Goal: Information Seeking & Learning: Understand process/instructions

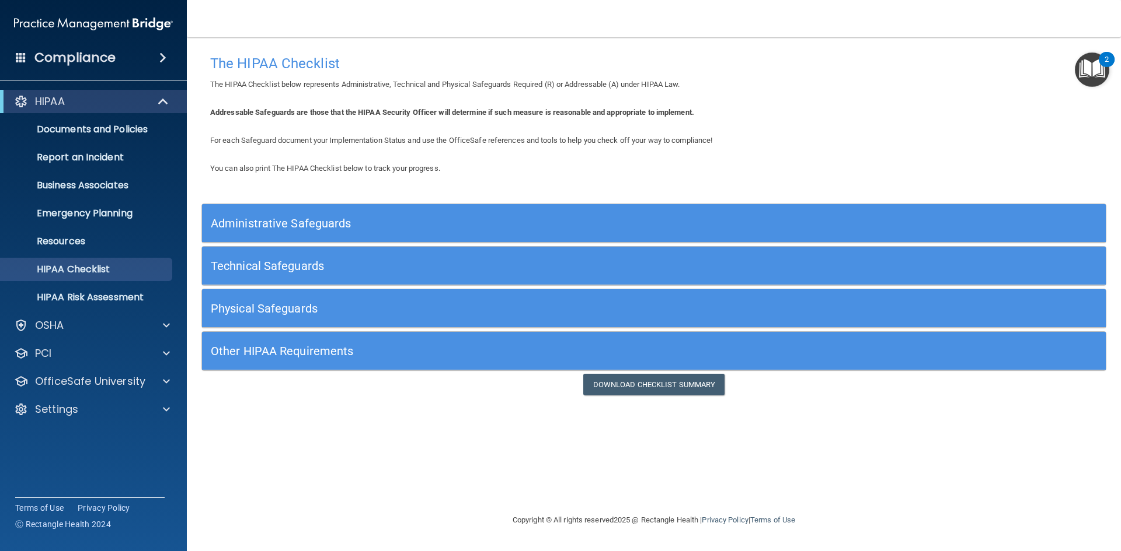
click at [160, 58] on span at bounding box center [162, 58] width 7 height 14
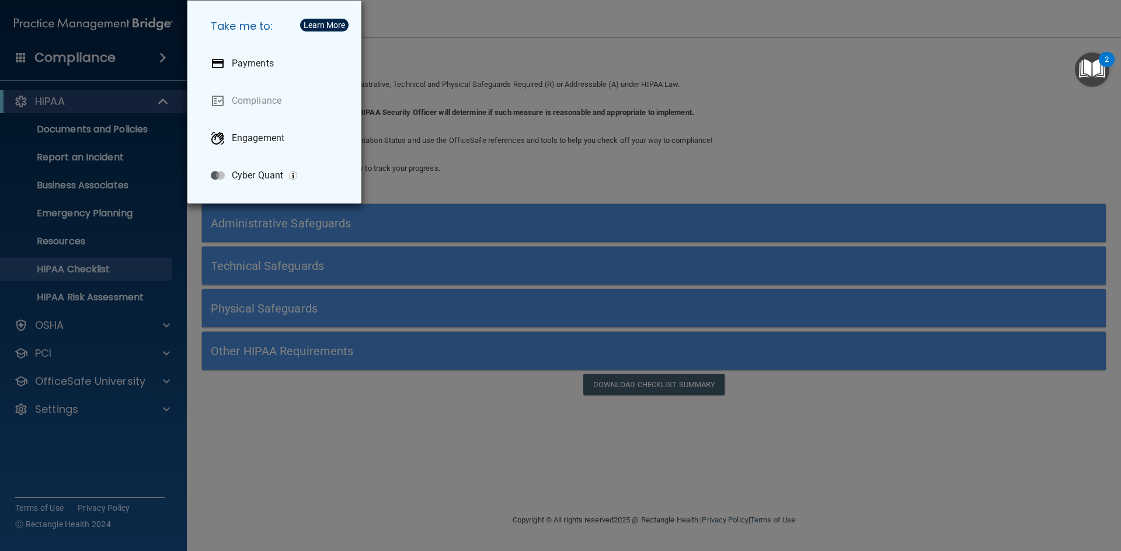
click at [160, 58] on div "Take me to: Payments Compliance Engagement Cyber Quant" at bounding box center [560, 275] width 1121 height 551
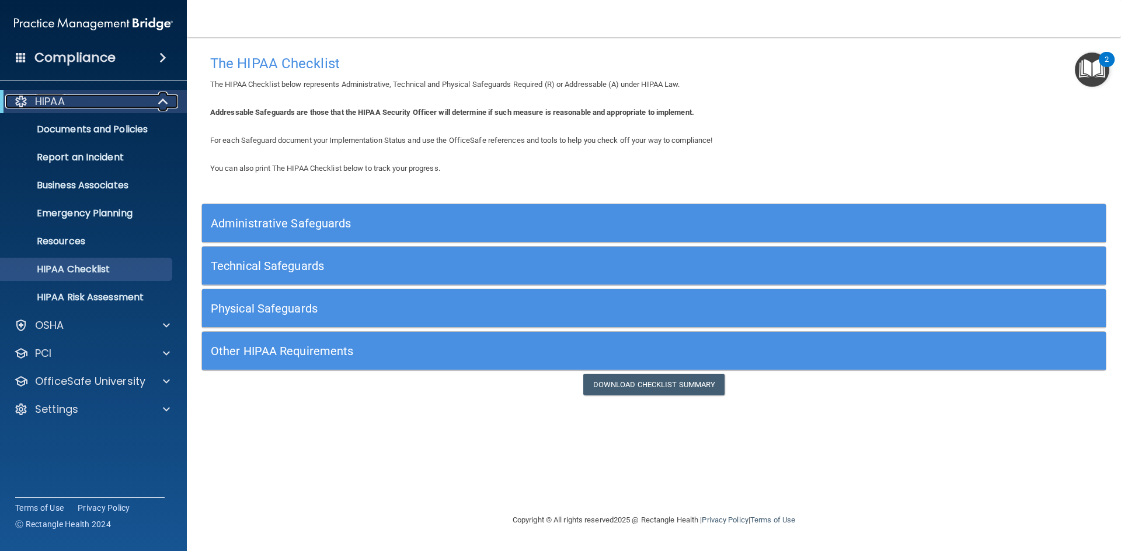
click at [164, 102] on span at bounding box center [164, 102] width 10 height 14
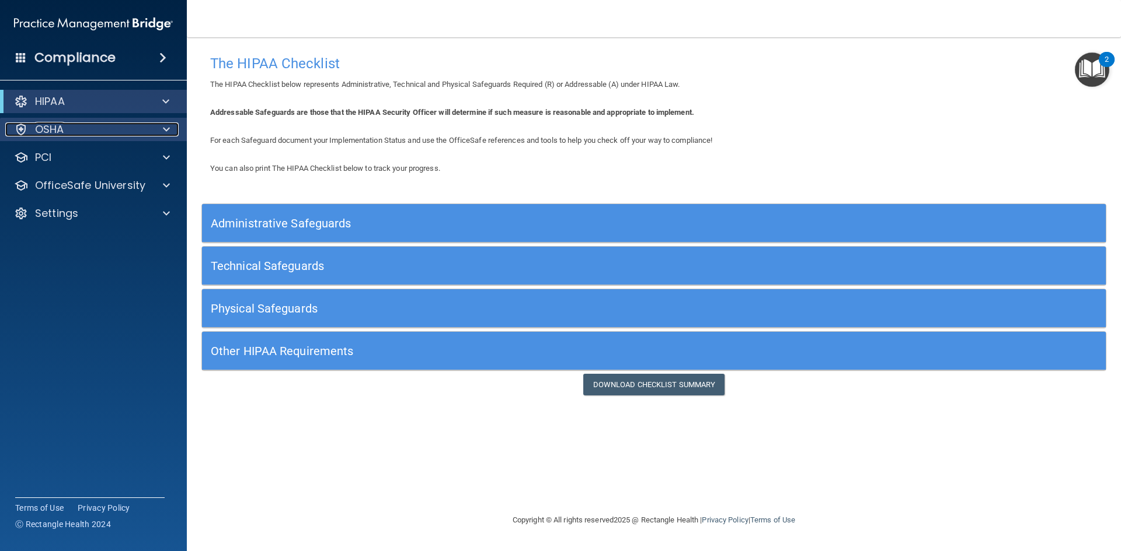
click at [169, 131] on span at bounding box center [166, 130] width 7 height 14
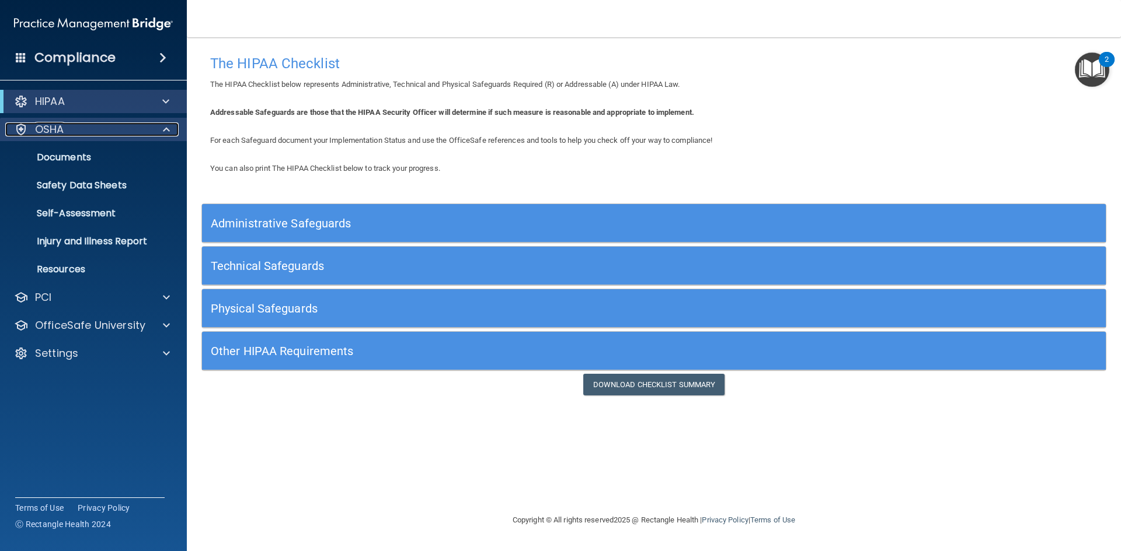
click at [169, 131] on span at bounding box center [166, 130] width 7 height 14
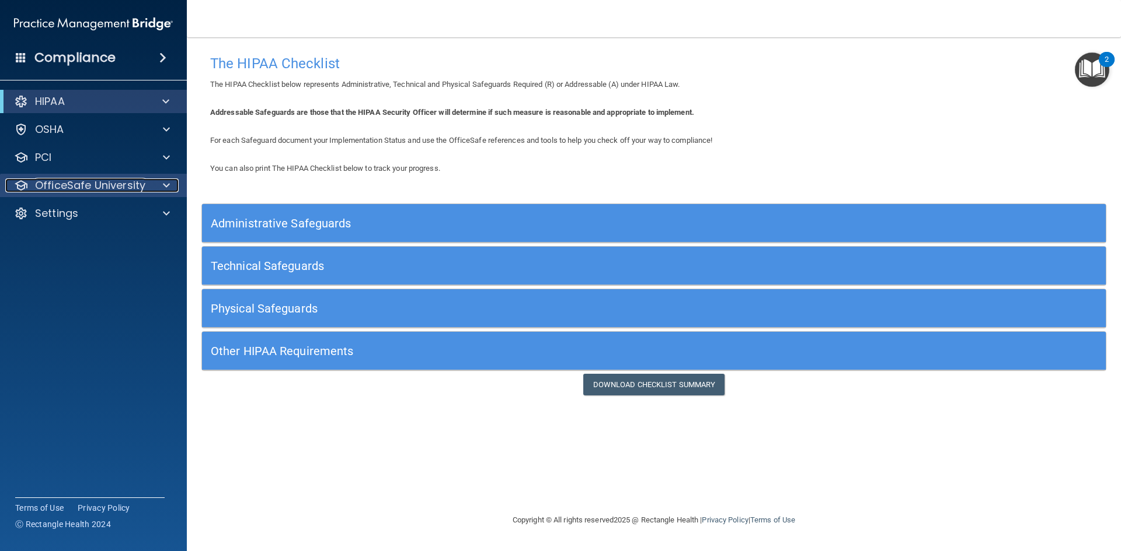
click at [167, 187] on span at bounding box center [166, 186] width 7 height 14
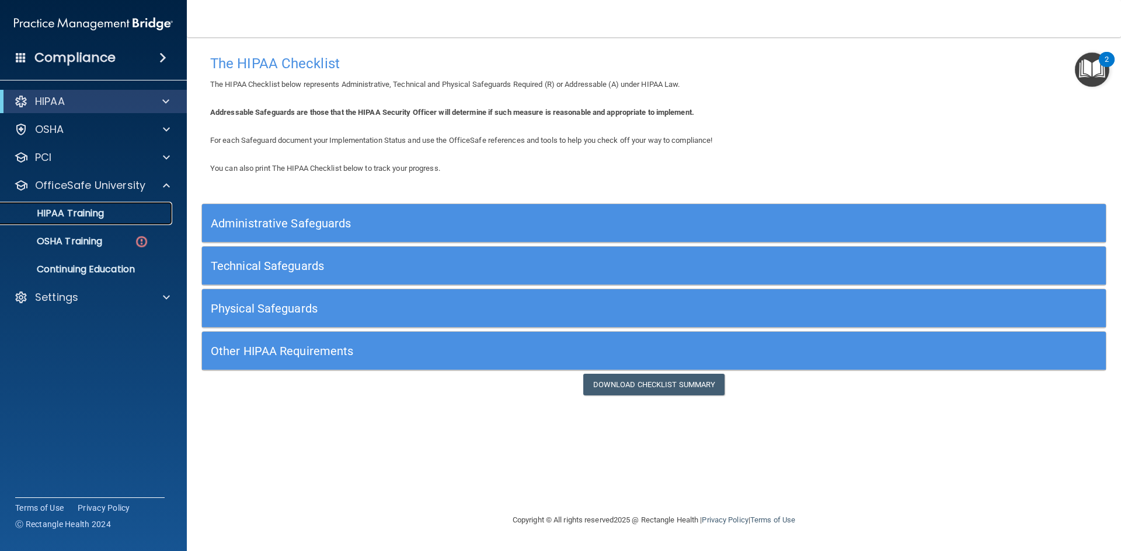
click at [66, 208] on p "HIPAA Training" at bounding box center [56, 214] width 96 height 12
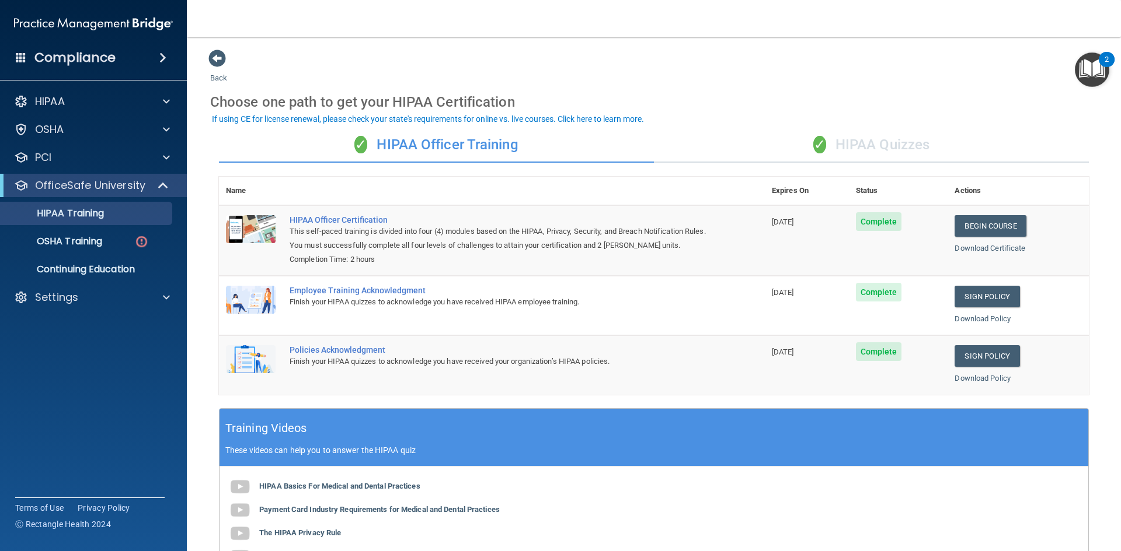
click at [1095, 58] on img "Open Resource Center, 2 new notifications" at bounding box center [1091, 70] width 34 height 34
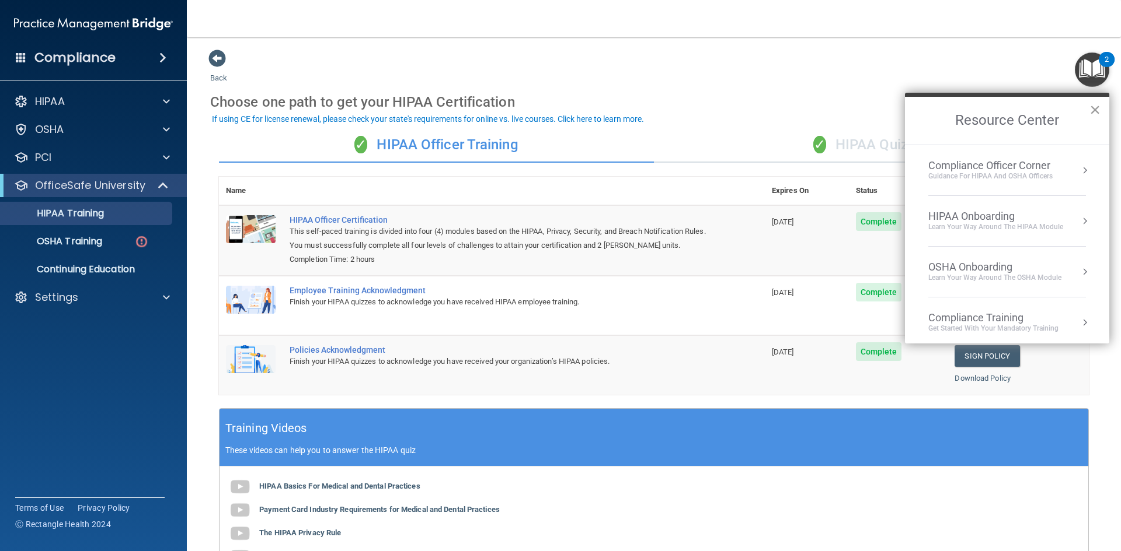
click at [1092, 106] on button "×" at bounding box center [1094, 109] width 11 height 19
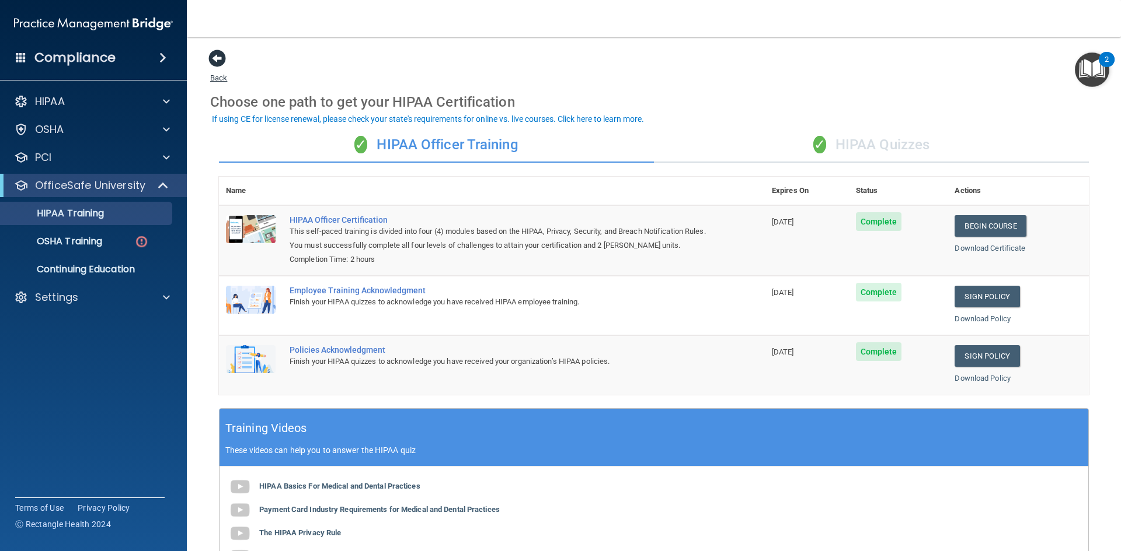
click at [212, 57] on span at bounding box center [217, 59] width 18 height 18
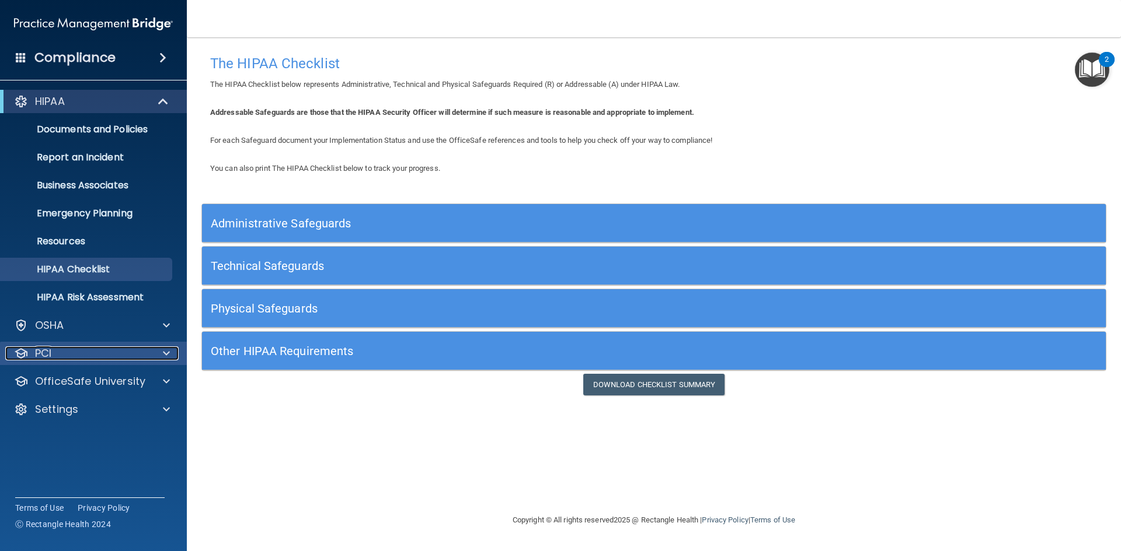
click at [174, 347] on div at bounding box center [164, 354] width 29 height 14
click at [170, 350] on div at bounding box center [164, 354] width 29 height 14
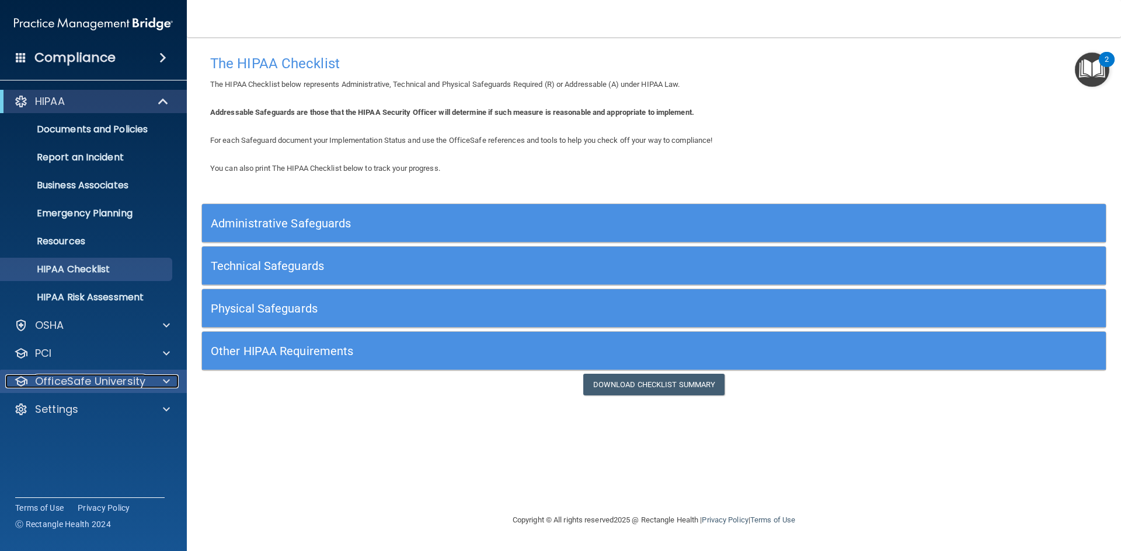
click at [163, 378] on span at bounding box center [166, 382] width 7 height 14
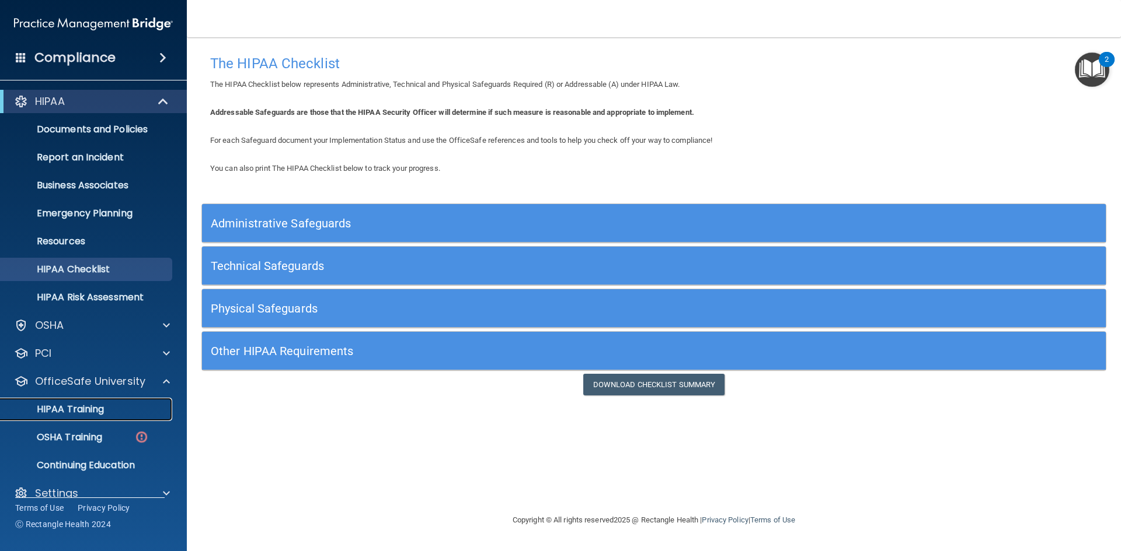
click at [68, 412] on p "HIPAA Training" at bounding box center [56, 410] width 96 height 12
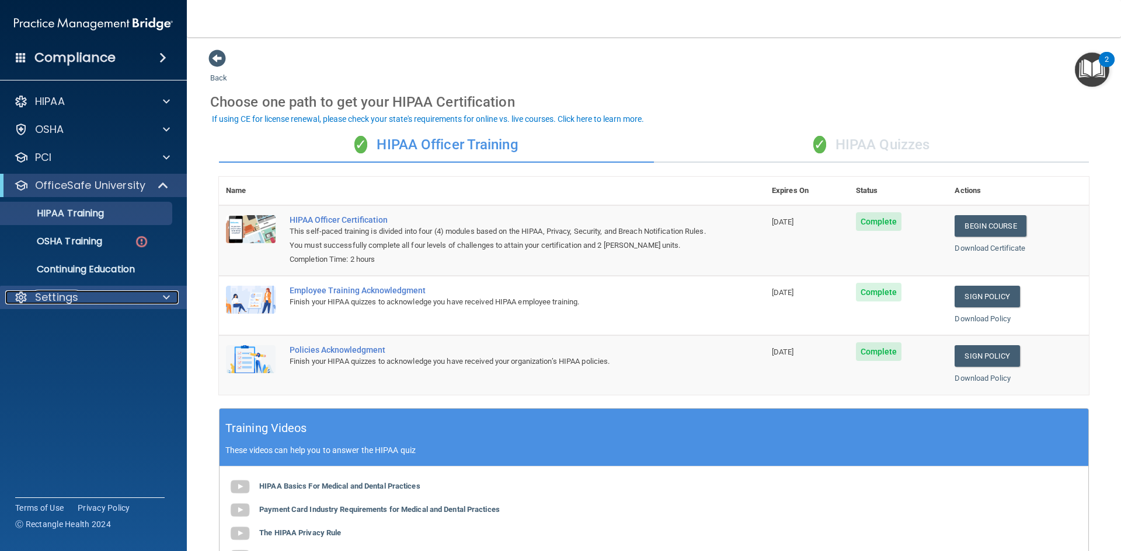
click at [67, 294] on p "Settings" at bounding box center [56, 298] width 43 height 14
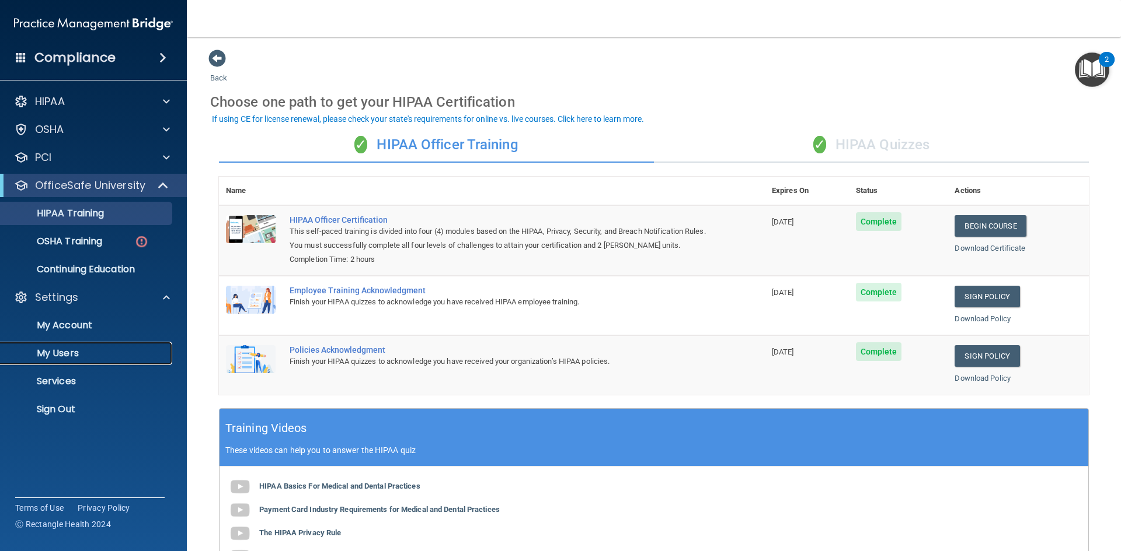
click at [70, 348] on p "My Users" at bounding box center [87, 354] width 159 height 12
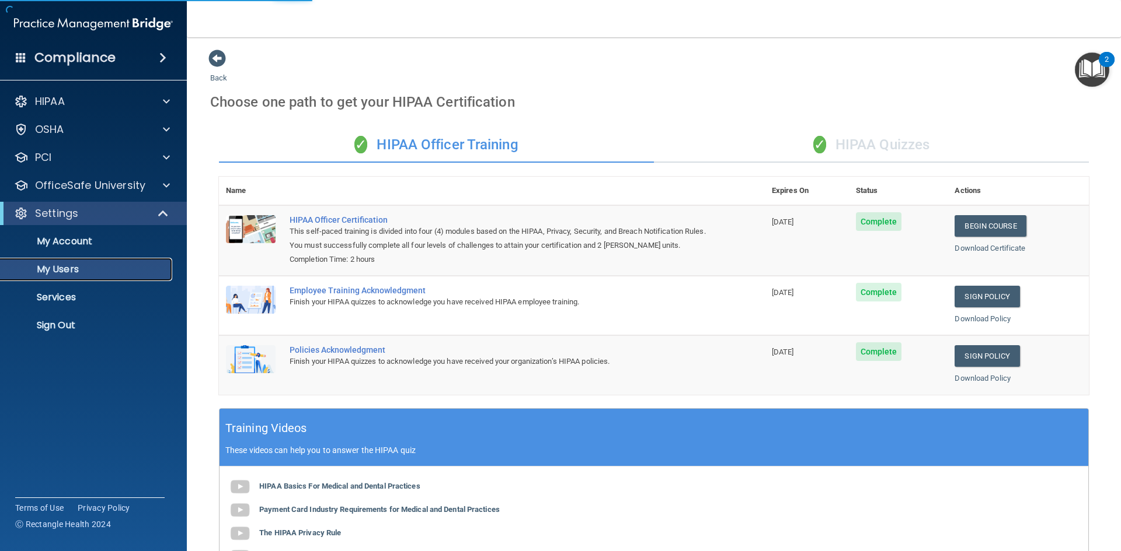
select select "20"
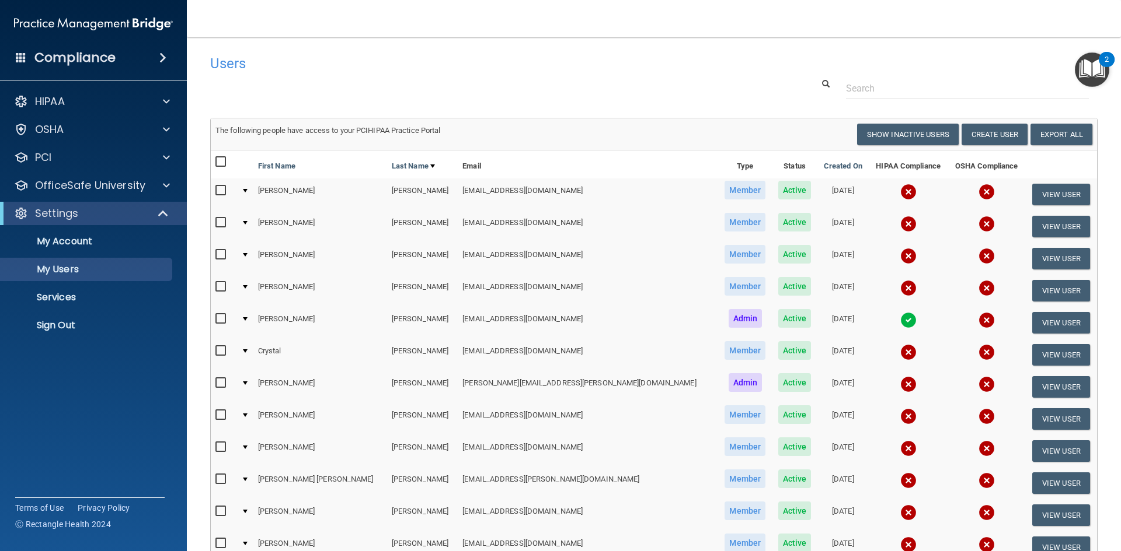
click at [224, 165] on input "checkbox" at bounding box center [221, 162] width 13 height 9
checkbox input "true"
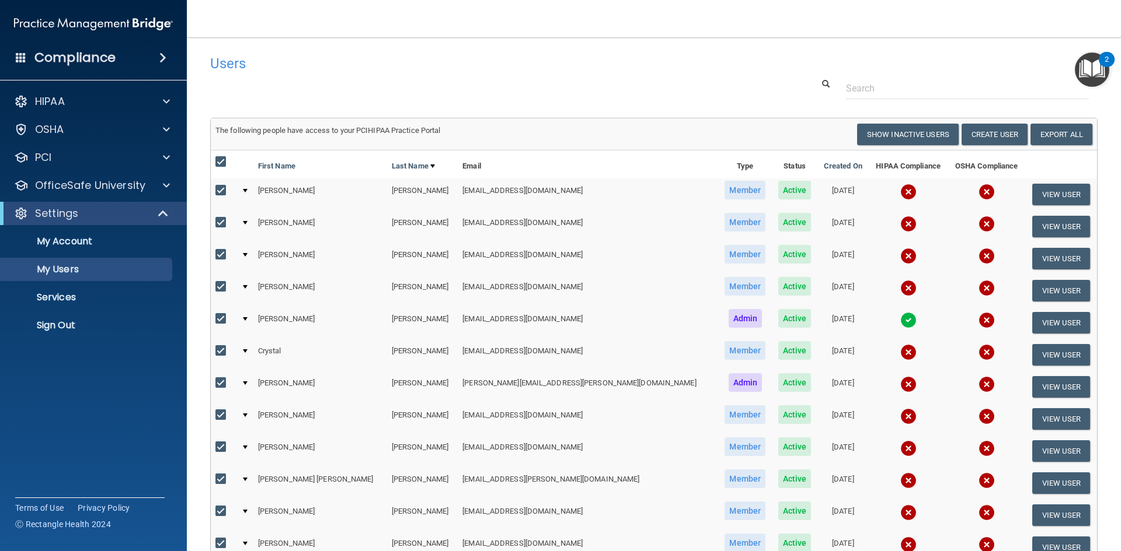
checkbox input "true"
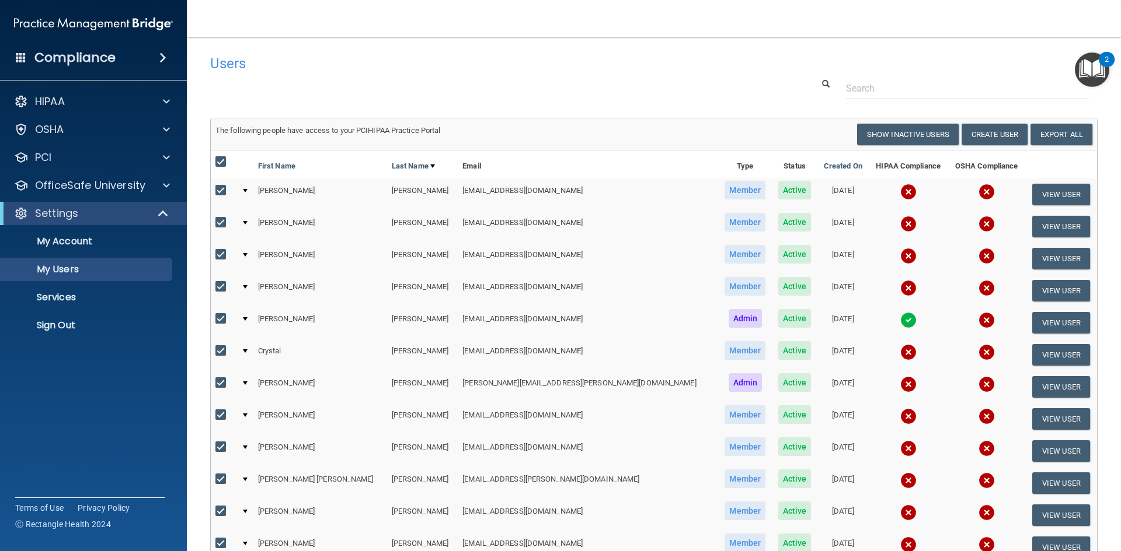
checkbox input "true"
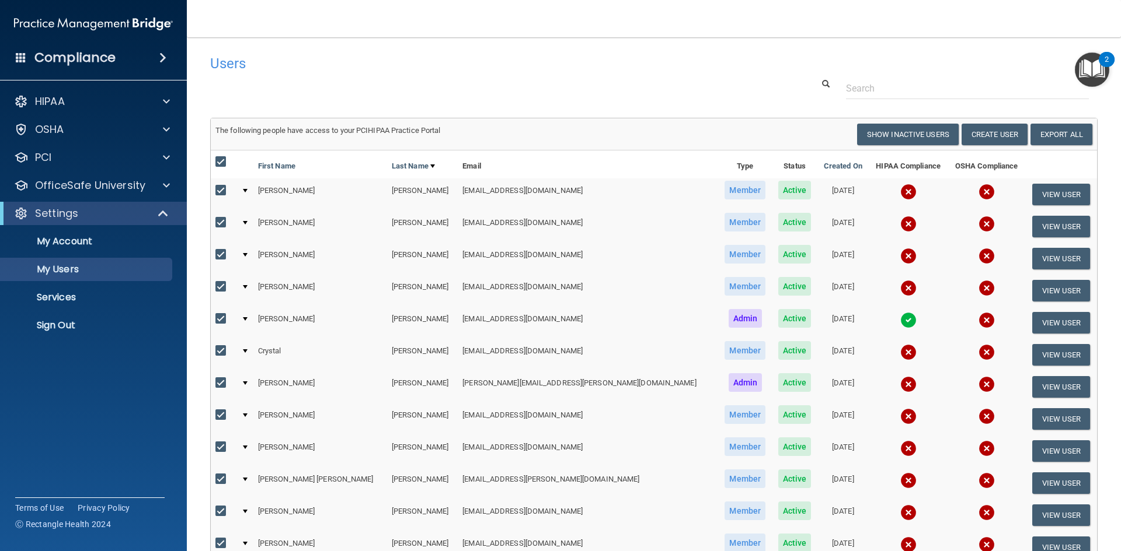
checkbox input "true"
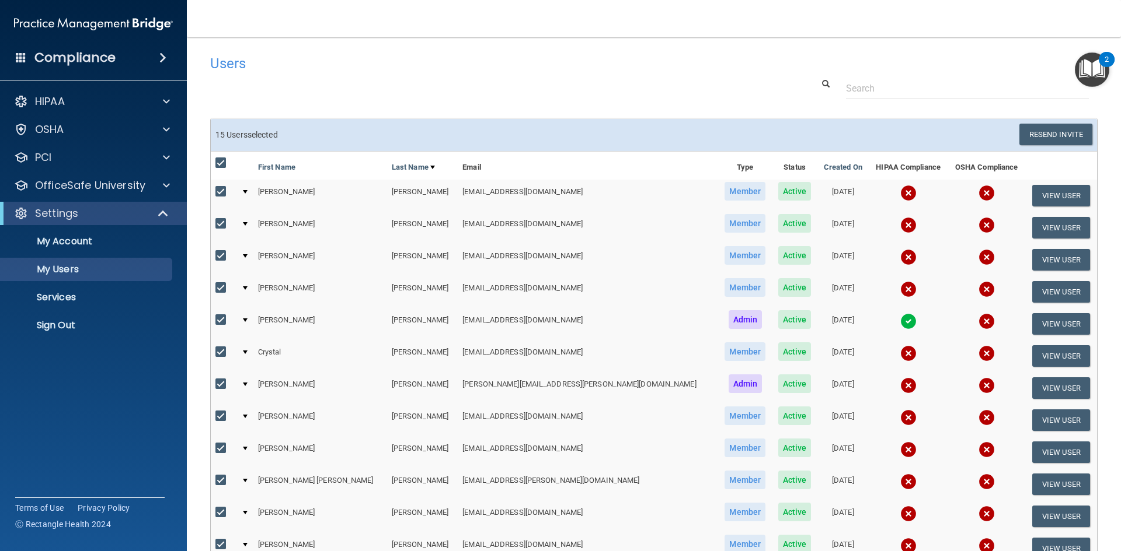
click at [220, 166] on input "checkbox" at bounding box center [221, 163] width 13 height 9
checkbox input "false"
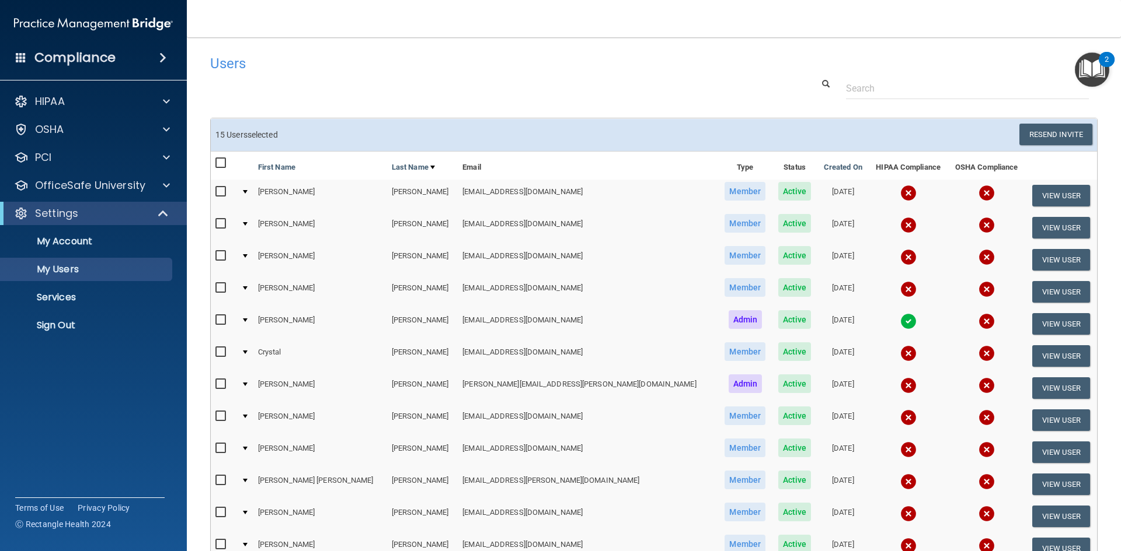
checkbox input "false"
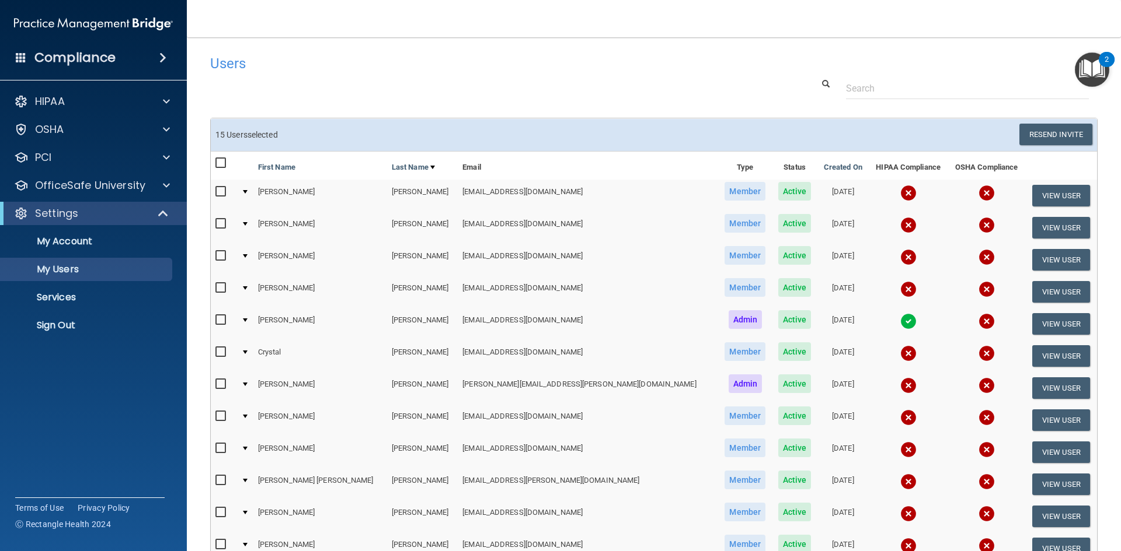
checkbox input "false"
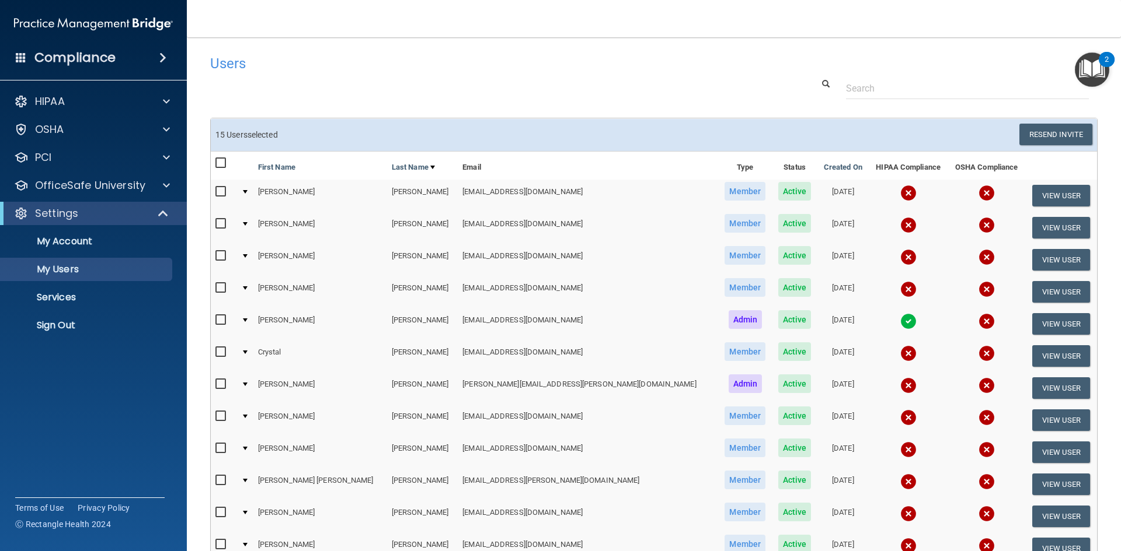
checkbox input "false"
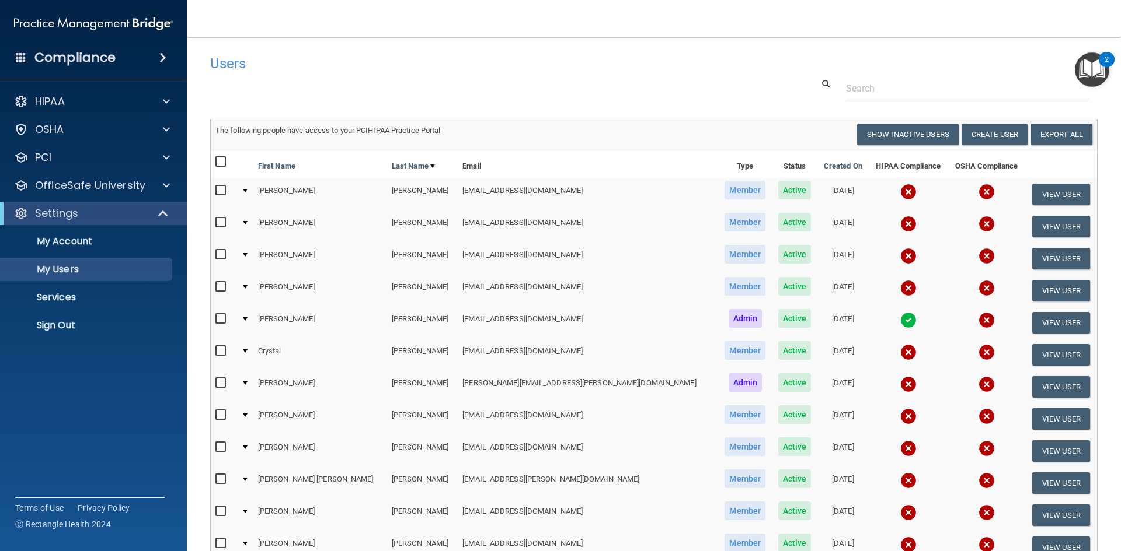
click at [222, 164] on input "checkbox" at bounding box center [221, 162] width 13 height 9
checkbox input "true"
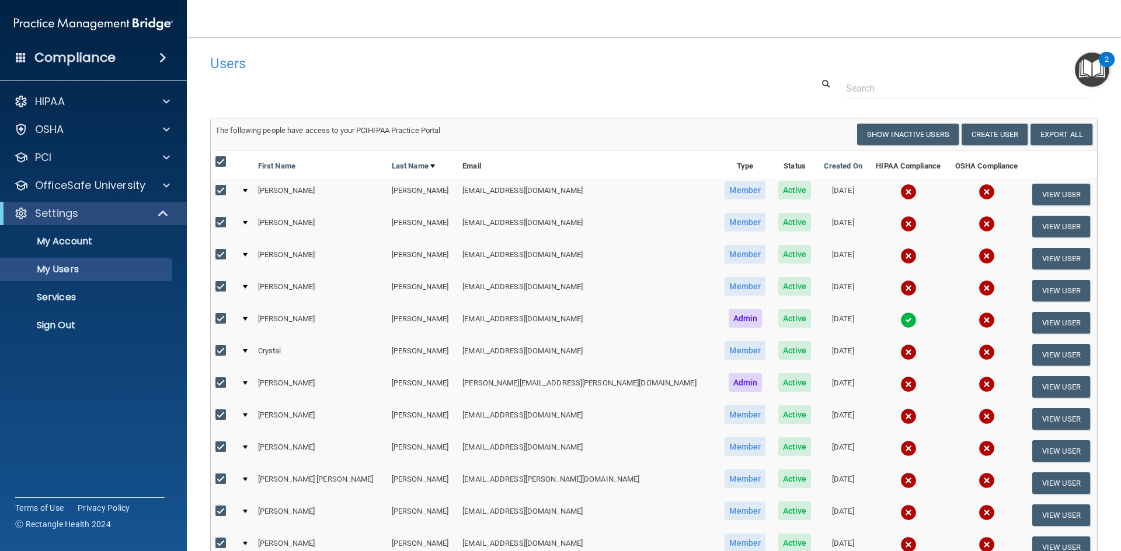
checkbox input "true"
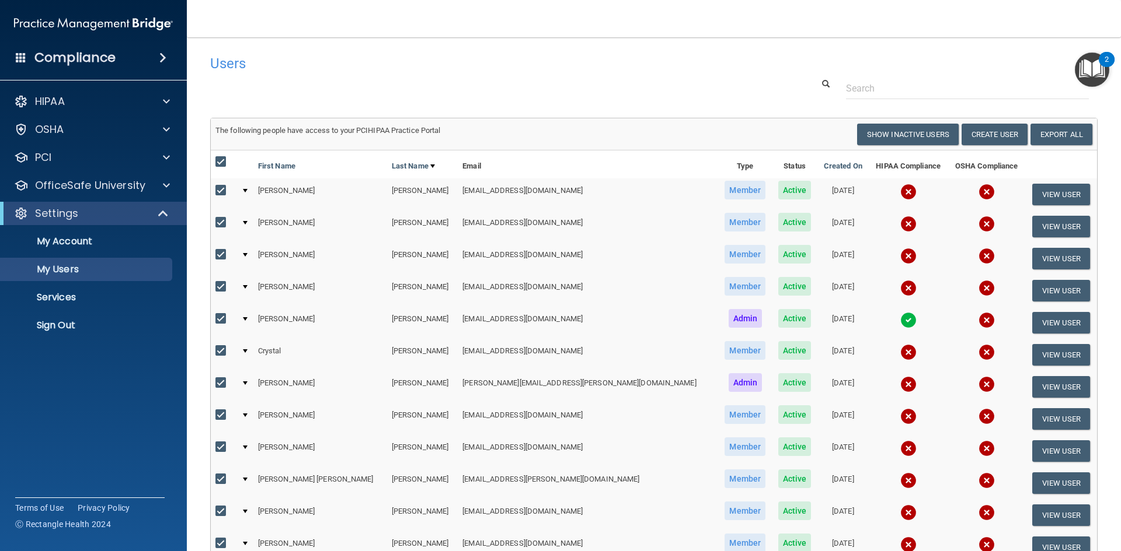
checkbox input "true"
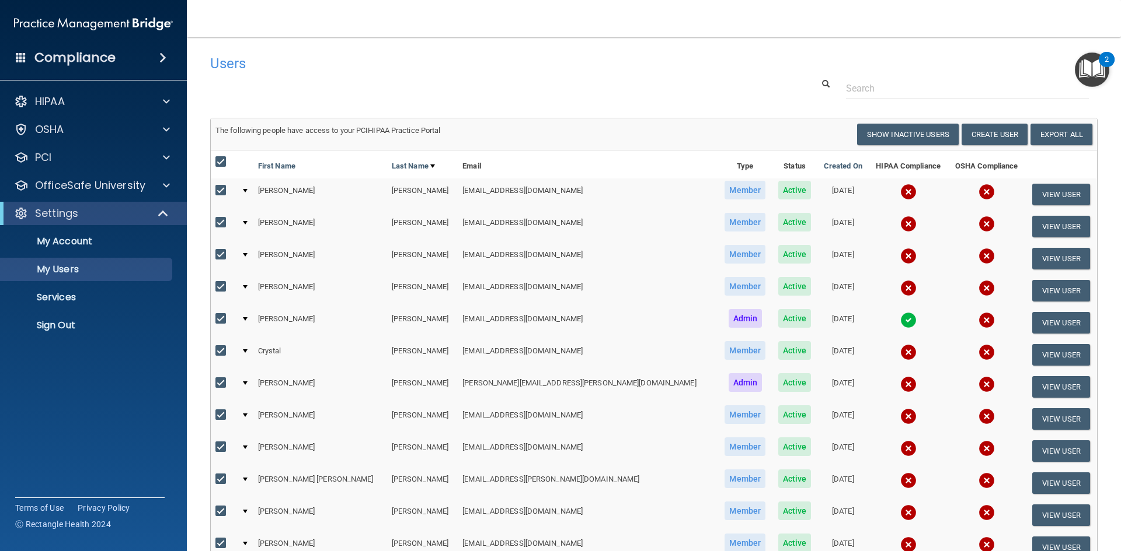
checkbox input "true"
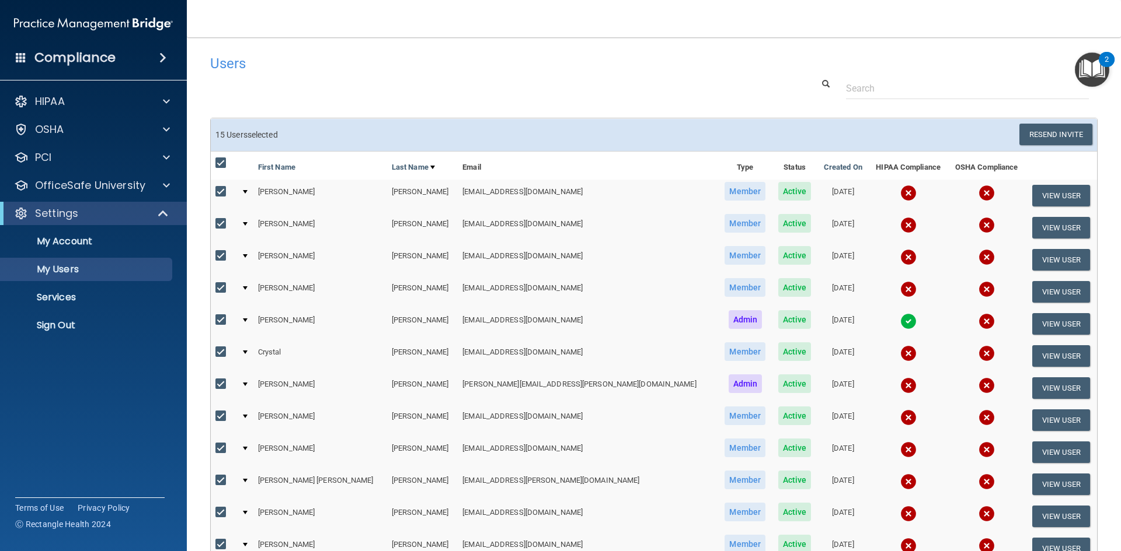
click at [219, 160] on input "checkbox" at bounding box center [221, 163] width 13 height 9
checkbox input "false"
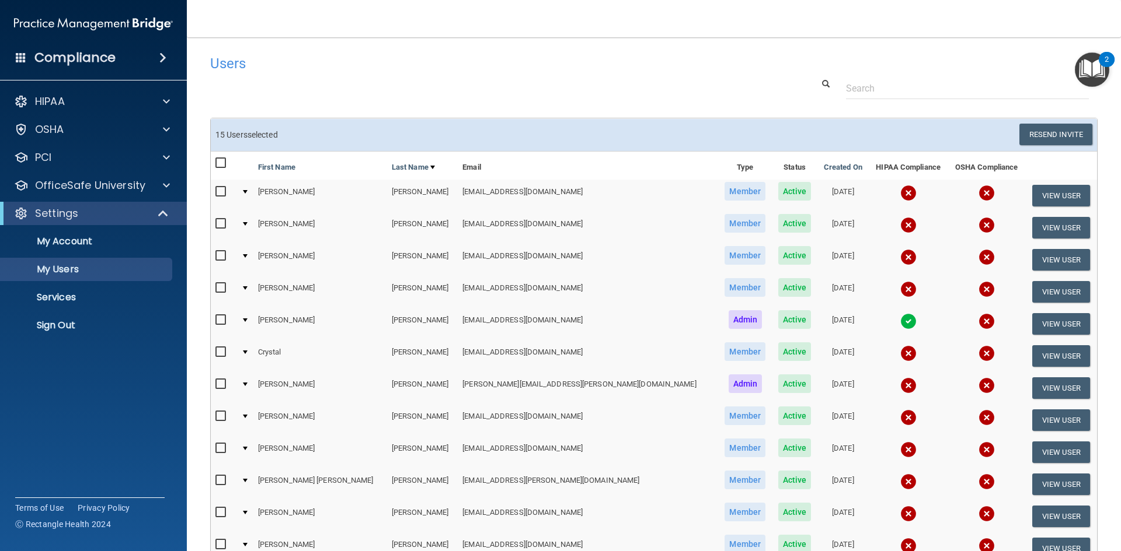
checkbox input "false"
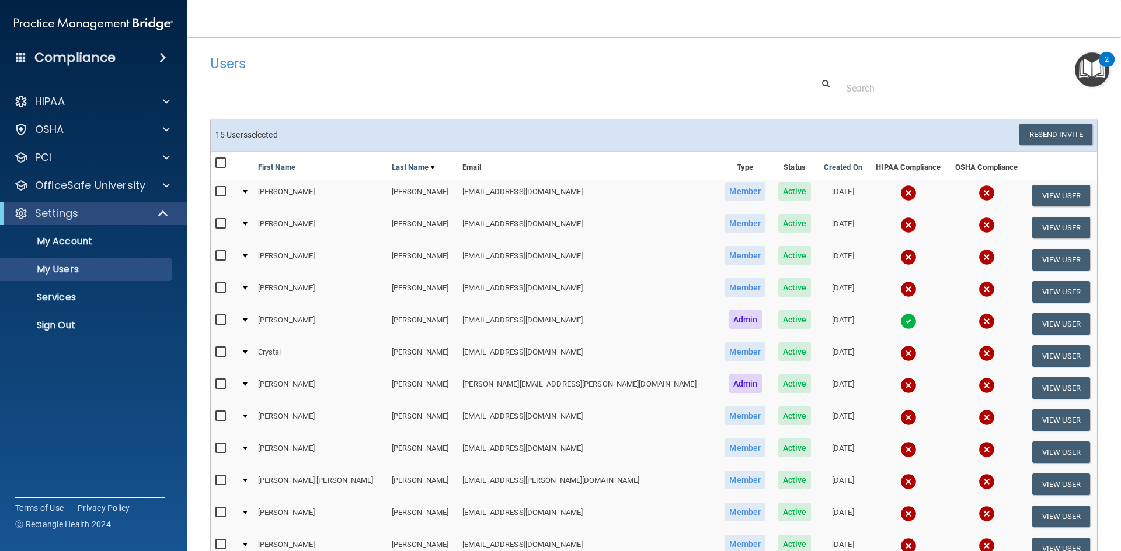
checkbox input "false"
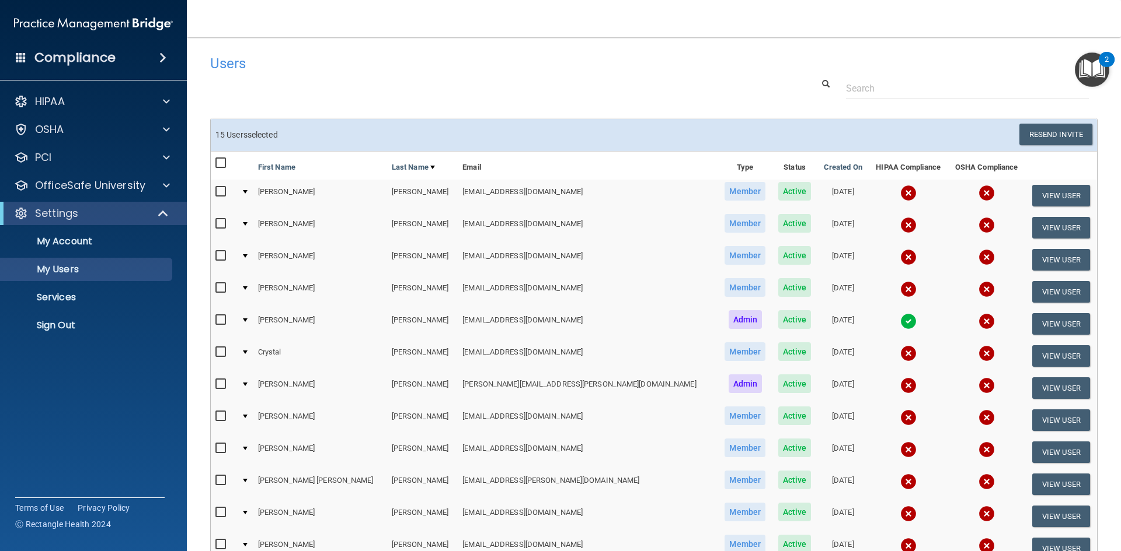
checkbox input "false"
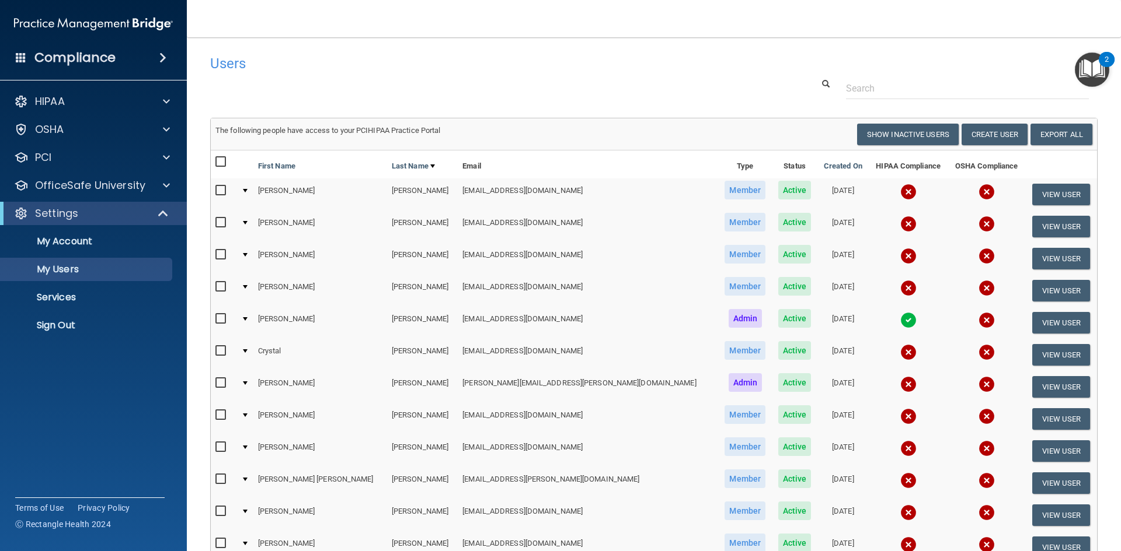
click at [1097, 76] on img "Open Resource Center, 2 new notifications" at bounding box center [1091, 70] width 34 height 34
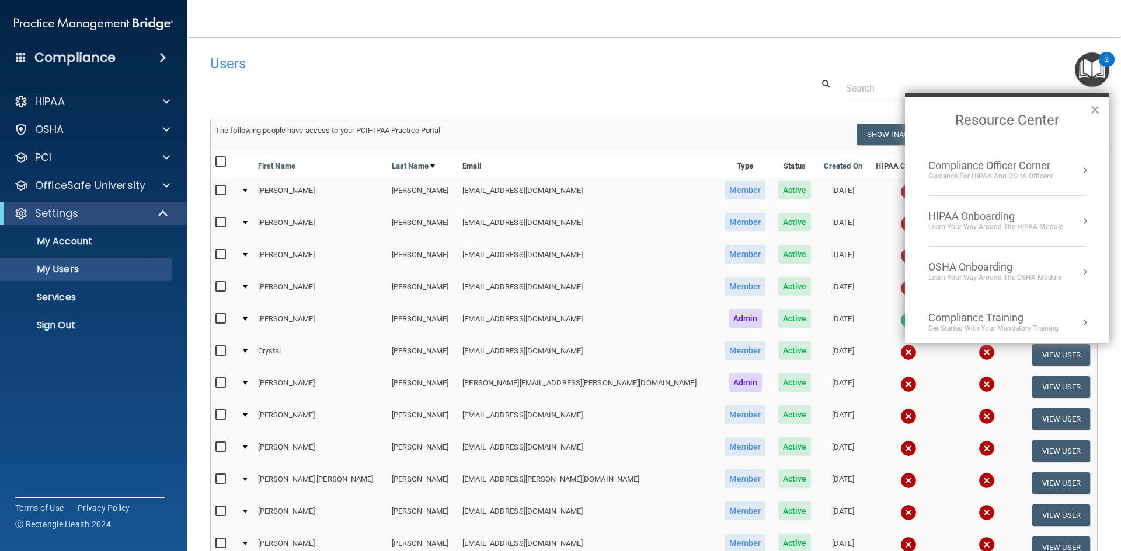
click at [987, 170] on div "Compliance Officer Corner" at bounding box center [990, 165] width 124 height 13
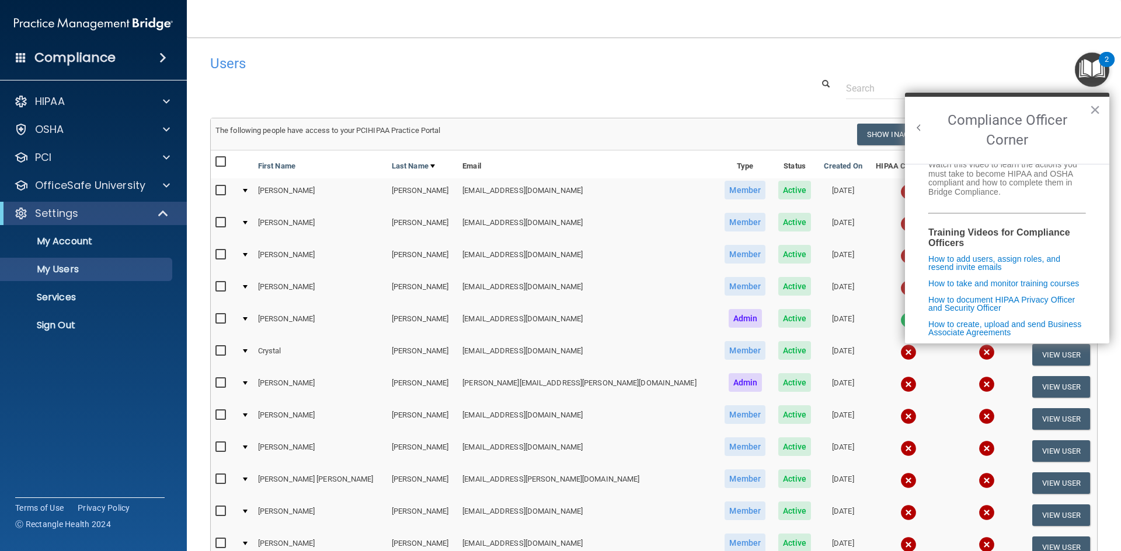
scroll to position [175, 0]
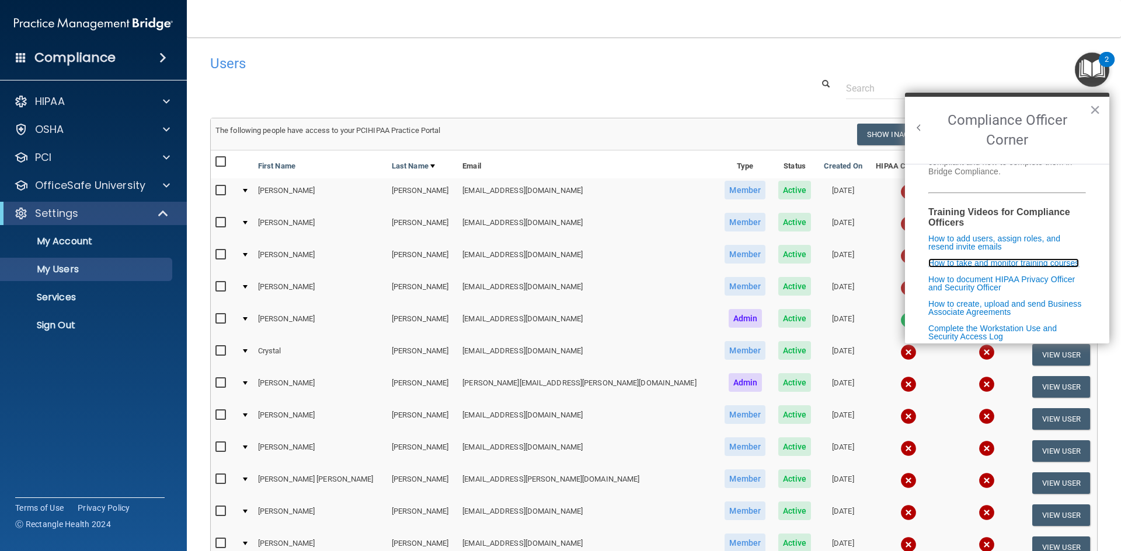
click at [981, 268] on link "How to take and monitor training courses" at bounding box center [1003, 263] width 151 height 9
click at [983, 252] on link "How to add users, assign roles, and resend invite emails" at bounding box center [1001, 243] width 146 height 18
click at [950, 292] on link "How to document HIPAA Privacy Officer and Security Officer" at bounding box center [1001, 284] width 146 height 18
click at [78, 294] on p "Services" at bounding box center [87, 298] width 159 height 12
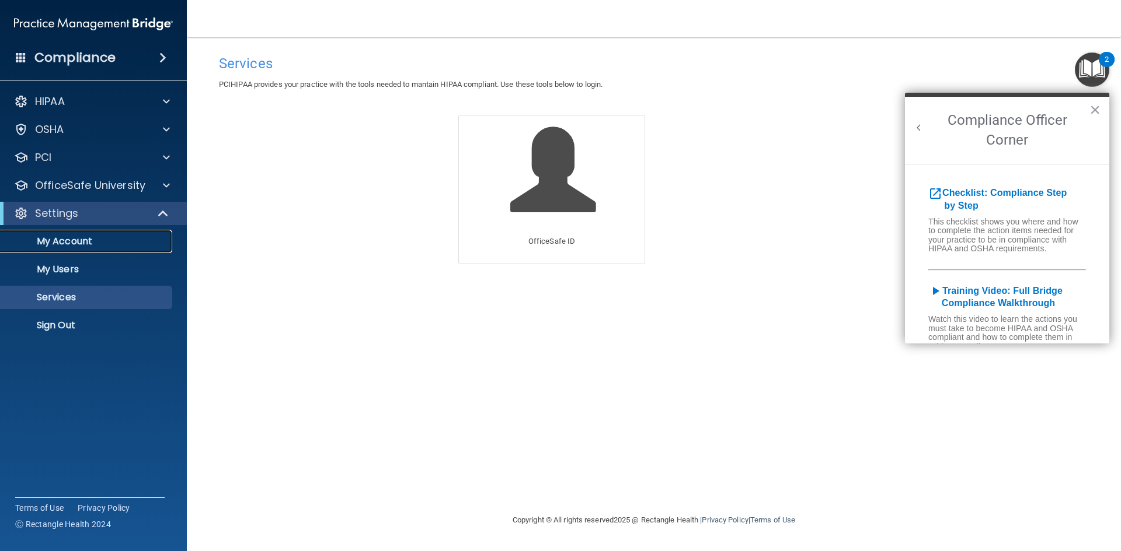
click at [62, 233] on link "My Account" at bounding box center [80, 241] width 184 height 23
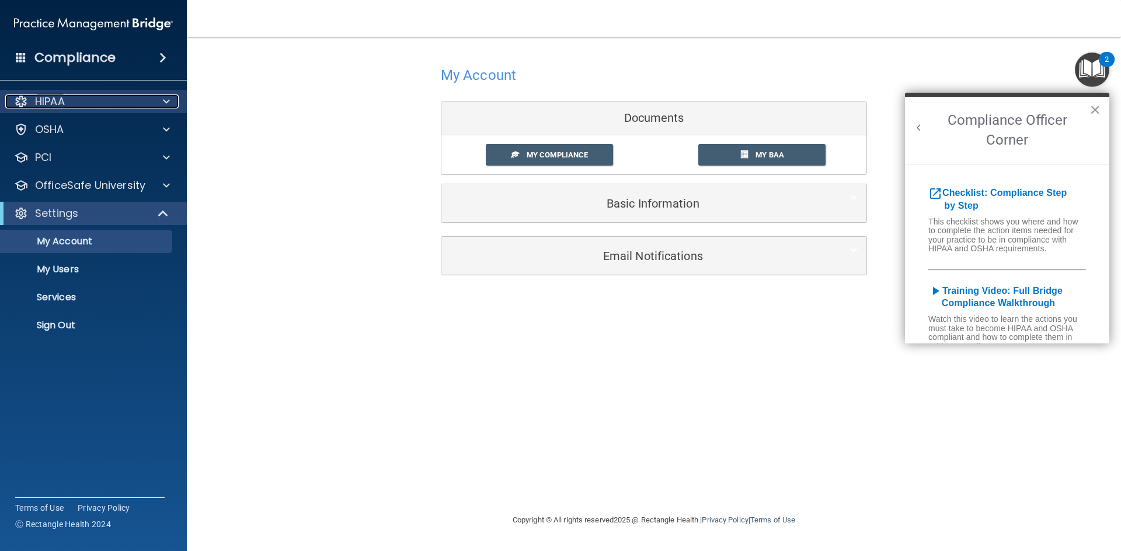
click at [69, 99] on div "HIPAA" at bounding box center [77, 102] width 145 height 14
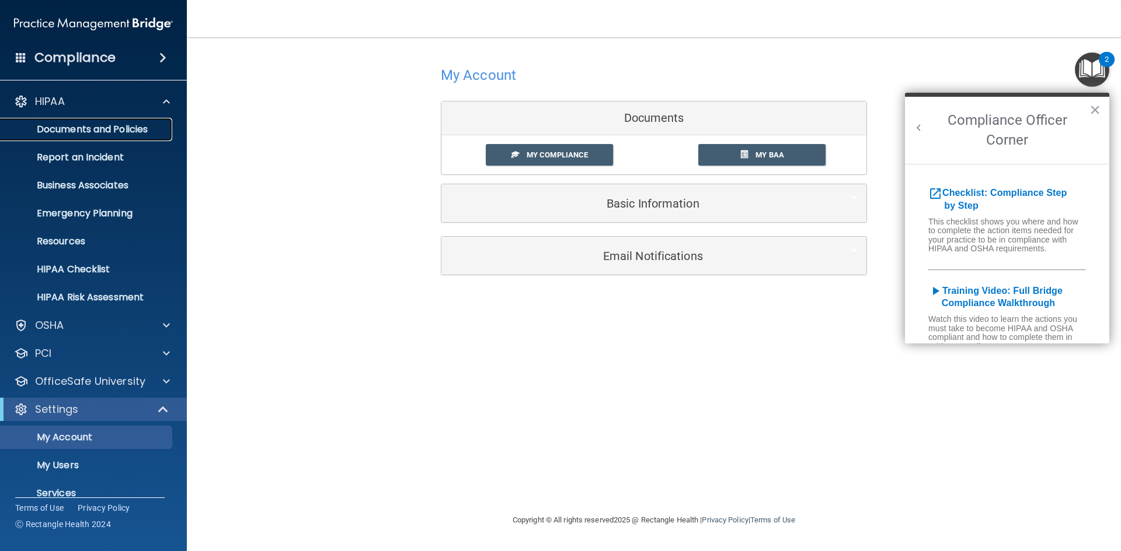
click at [76, 138] on link "Documents and Policies" at bounding box center [80, 129] width 184 height 23
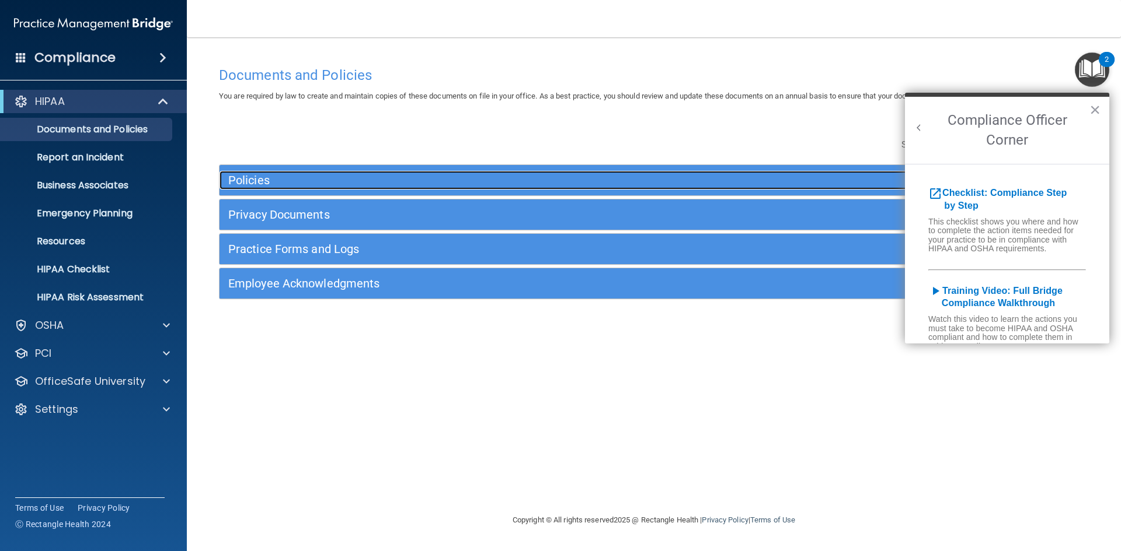
click at [257, 177] on h5 "Policies" at bounding box center [545, 180] width 634 height 13
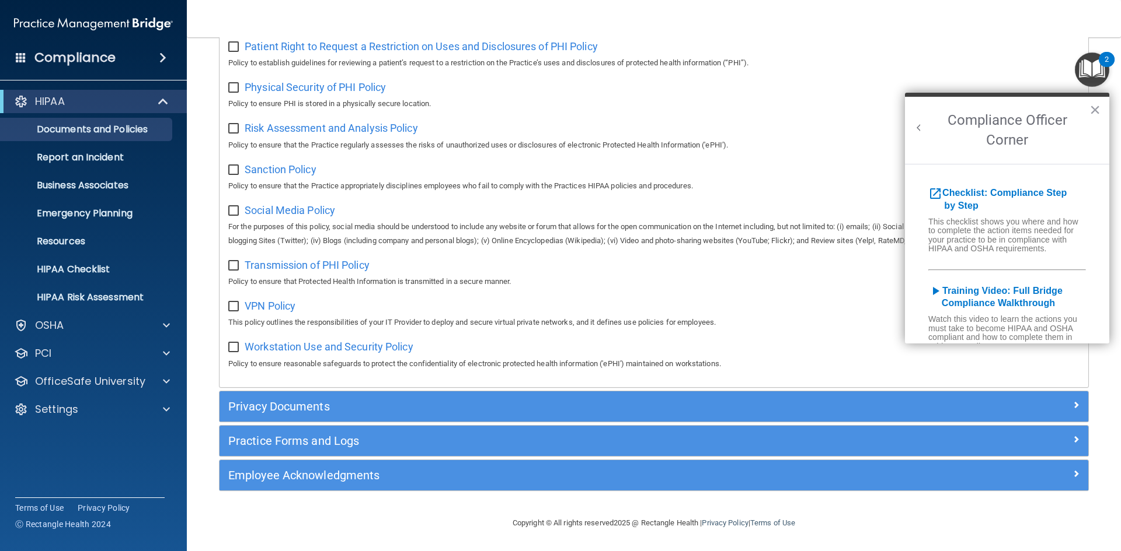
scroll to position [760, 0]
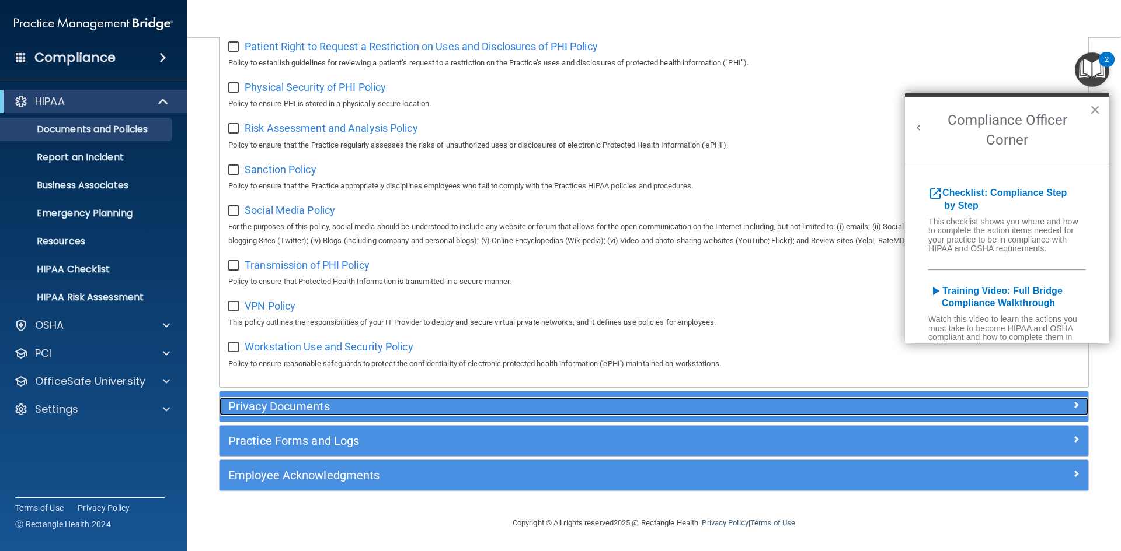
click at [282, 402] on h5 "Privacy Documents" at bounding box center [545, 406] width 634 height 13
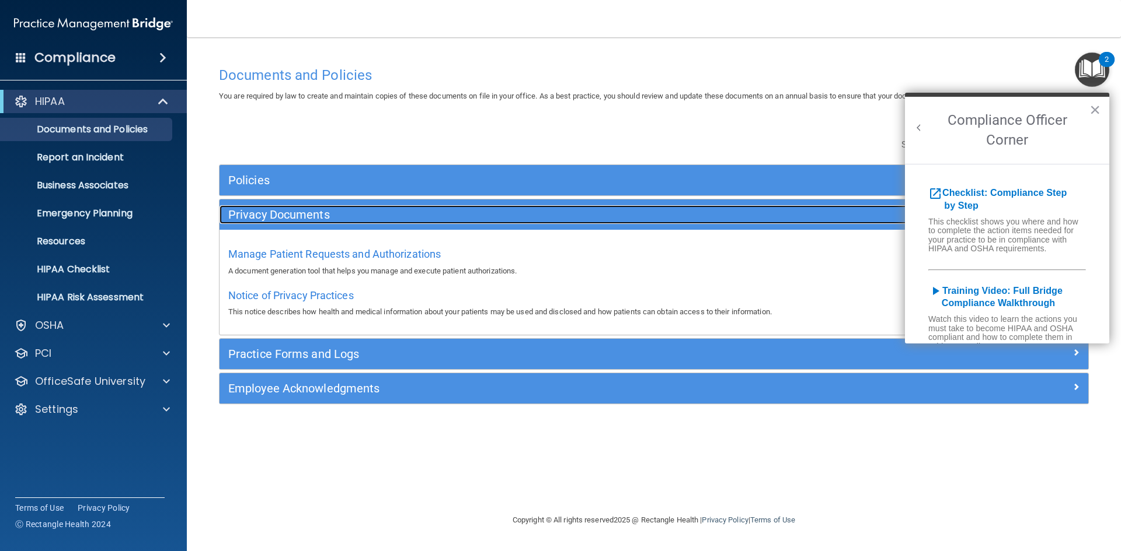
scroll to position [0, 0]
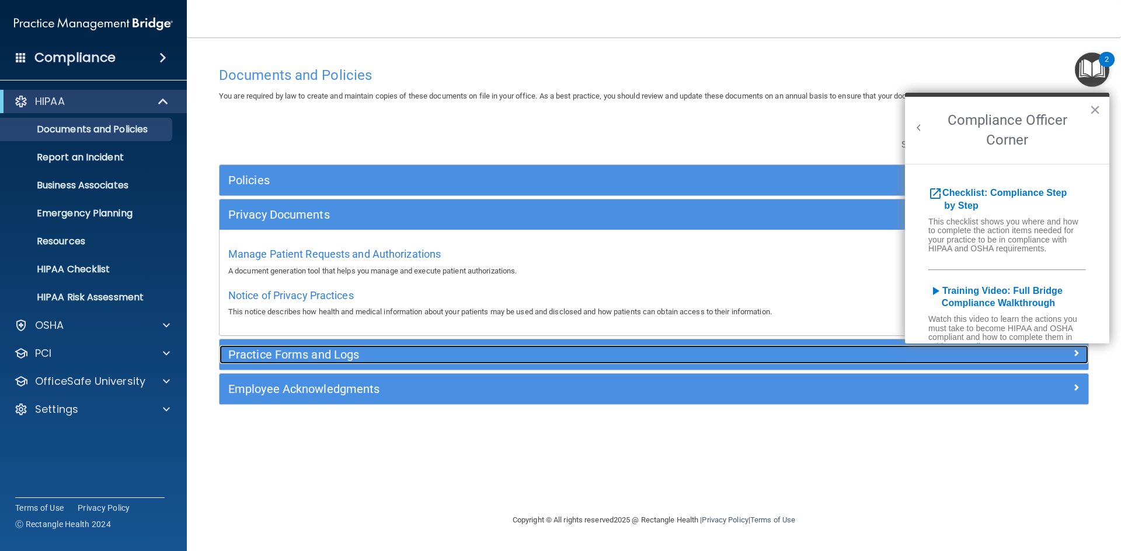
click at [274, 351] on h5 "Practice Forms and Logs" at bounding box center [545, 354] width 634 height 13
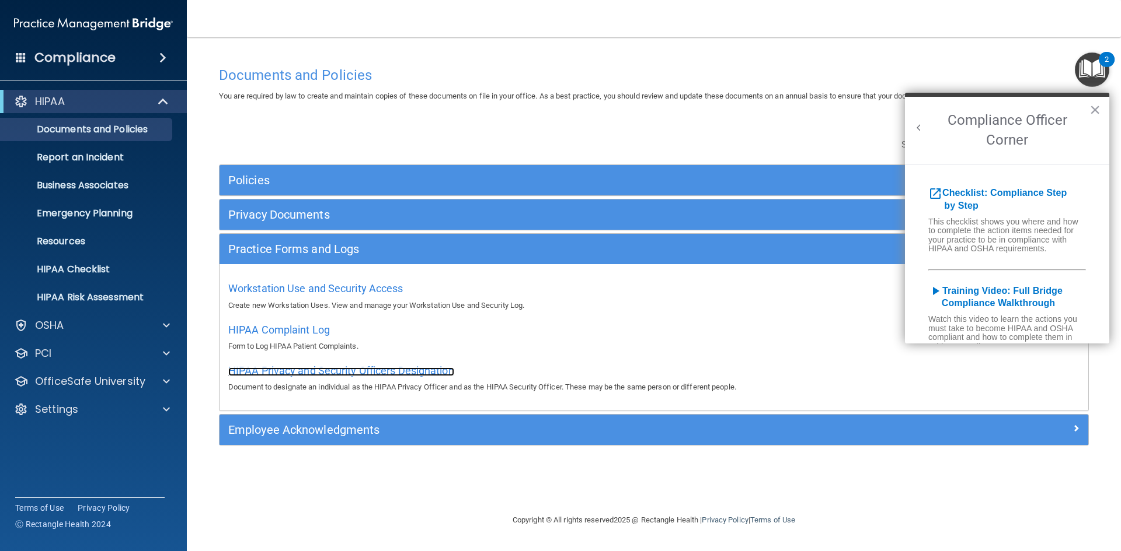
click at [287, 374] on span "HIPAA Privacy and Security Officers Designation" at bounding box center [341, 371] width 226 height 12
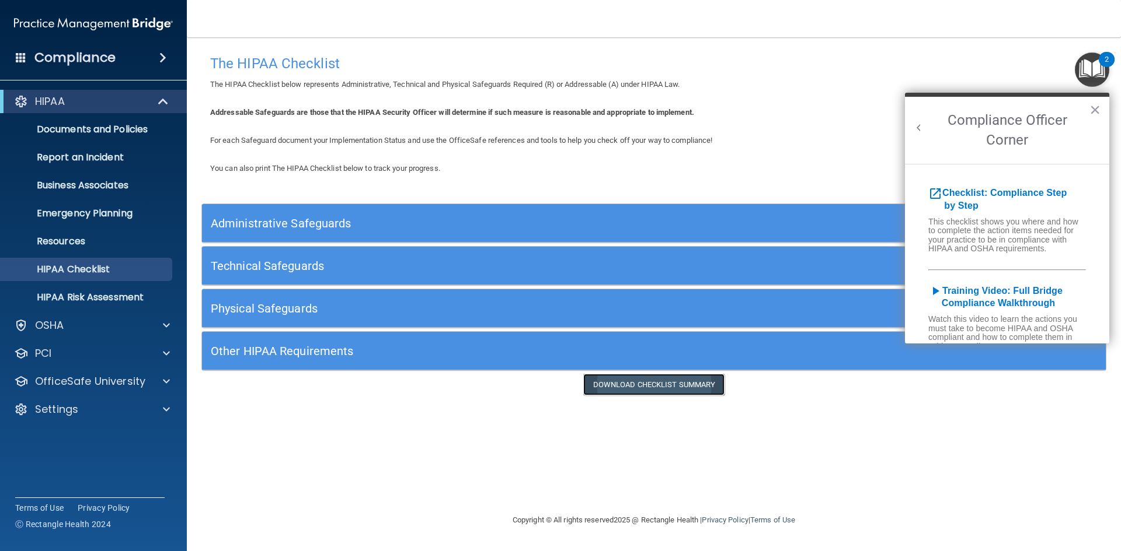
click at [655, 381] on link "Download Checklist Summary" at bounding box center [654, 385] width 142 height 22
click at [310, 221] on h5 "Administrative Safeguards" at bounding box center [541, 223] width 660 height 13
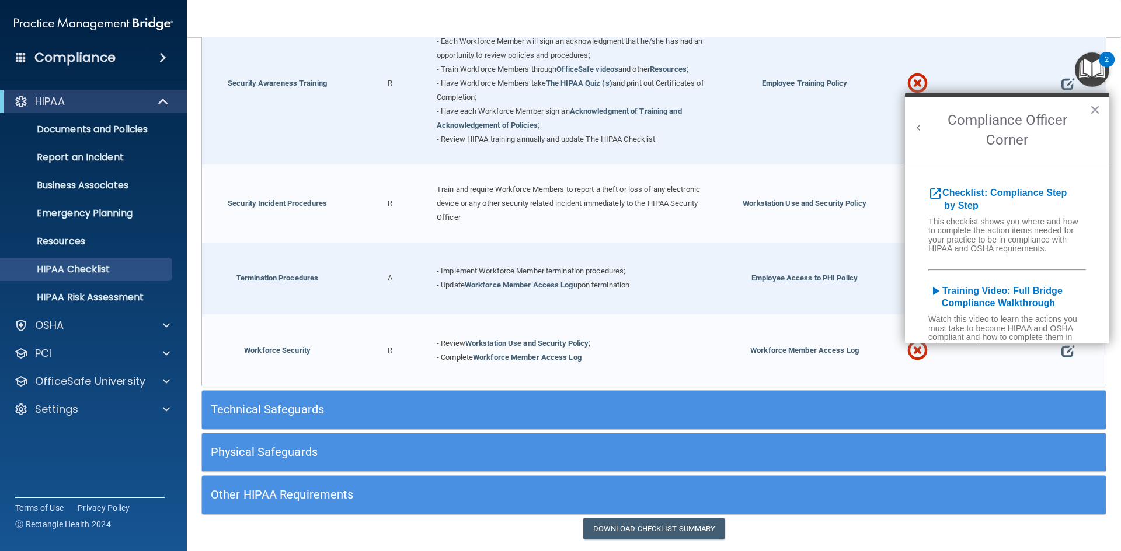
scroll to position [1128, 0]
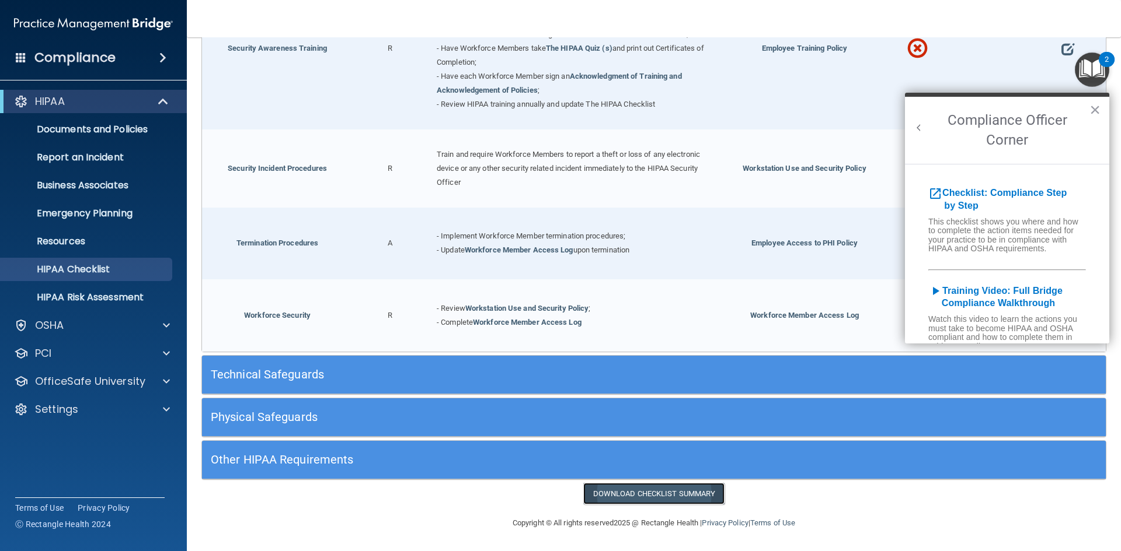
click at [683, 497] on link "Download Checklist Summary" at bounding box center [654, 494] width 142 height 22
click at [1093, 111] on button "×" at bounding box center [1094, 109] width 11 height 19
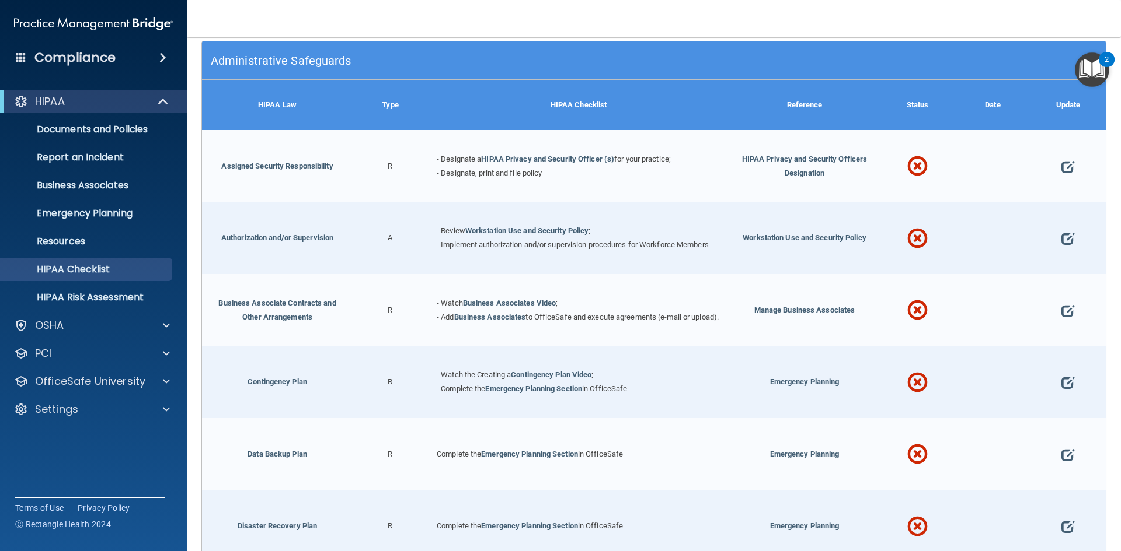
scroll to position [136, 0]
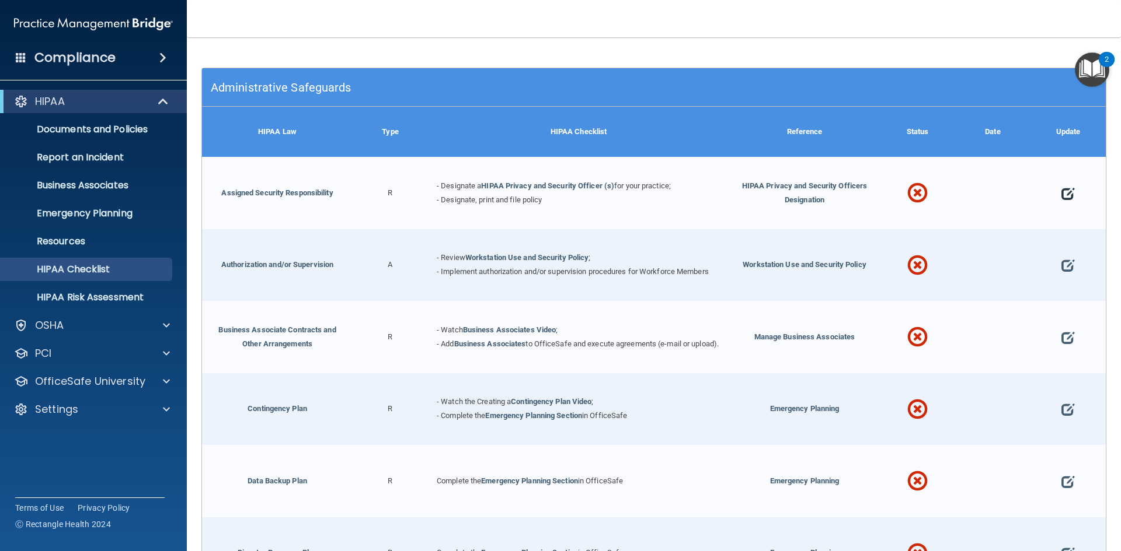
click at [1061, 193] on span at bounding box center [1067, 194] width 13 height 36
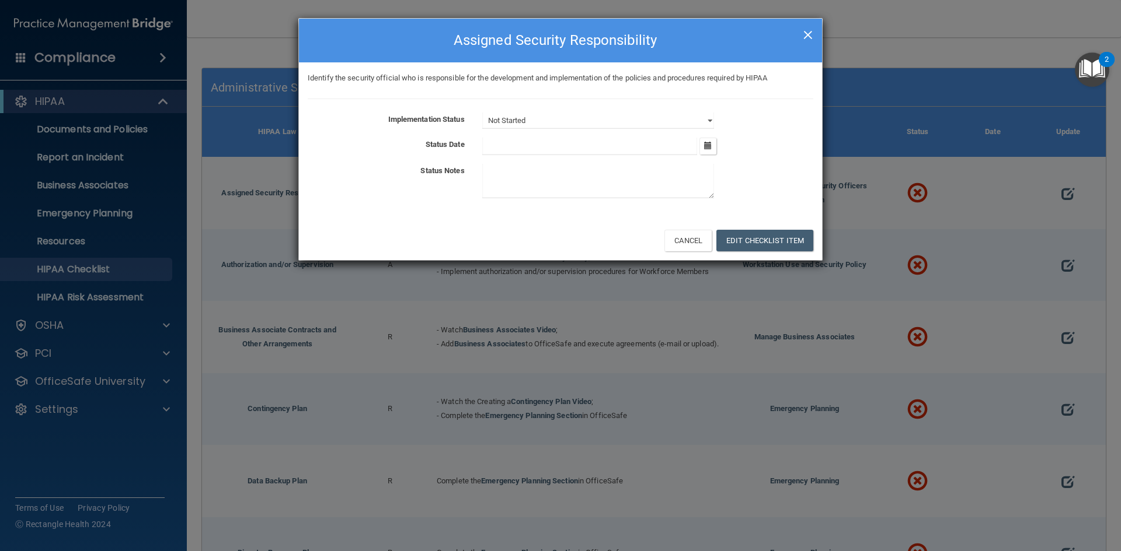
click at [806, 25] on span "×" at bounding box center [807, 33] width 11 height 23
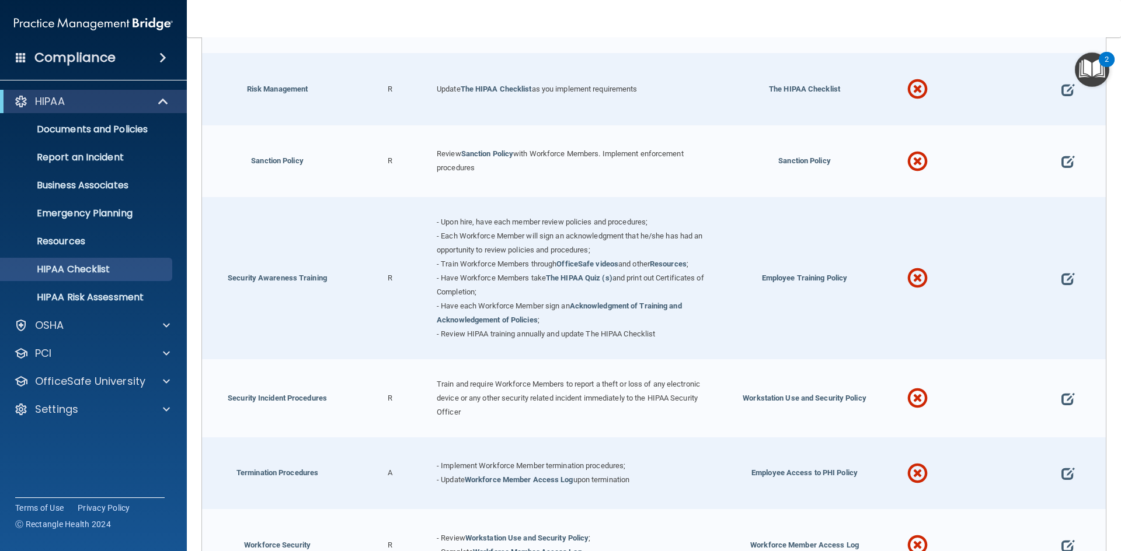
scroll to position [1128, 0]
